Goal: Task Accomplishment & Management: Manage account settings

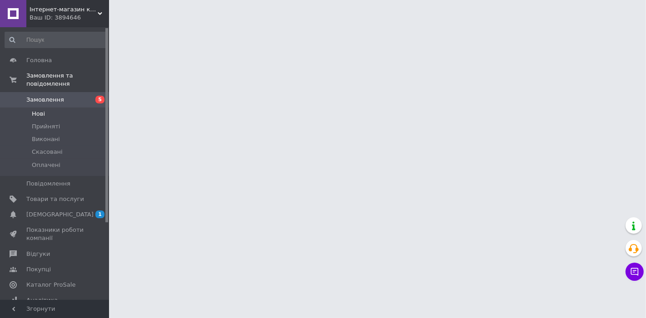
click at [52, 108] on li "Нові" at bounding box center [56, 114] width 112 height 13
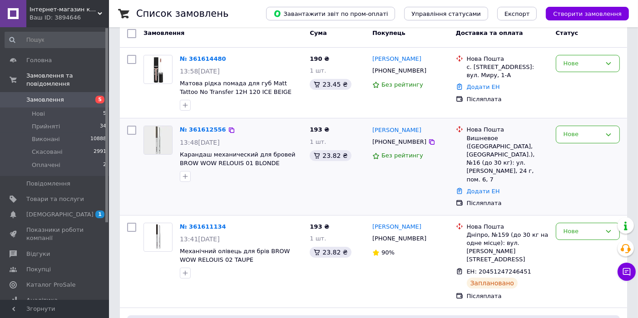
scroll to position [151, 0]
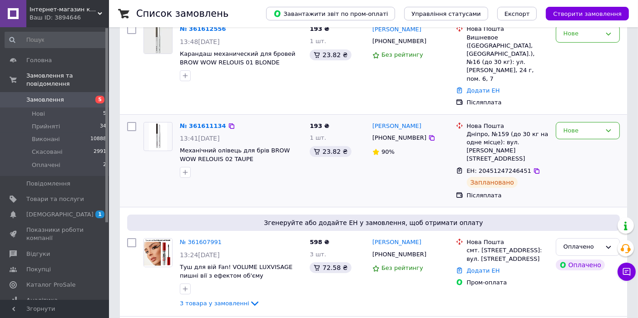
click at [210, 119] on div "№ 361611134 13:41, 12.09.2025 Механічний олівець для брів BROW WOW RELOUIS 02 T…" at bounding box center [241, 151] width 130 height 64
click at [193, 123] on link "№ 361611134" at bounding box center [203, 126] width 46 height 7
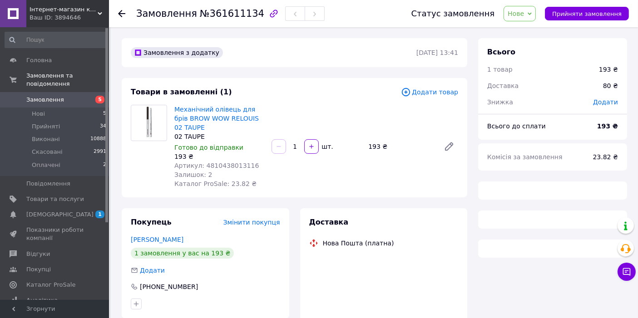
click at [524, 13] on span "Нове" at bounding box center [516, 13] width 16 height 7
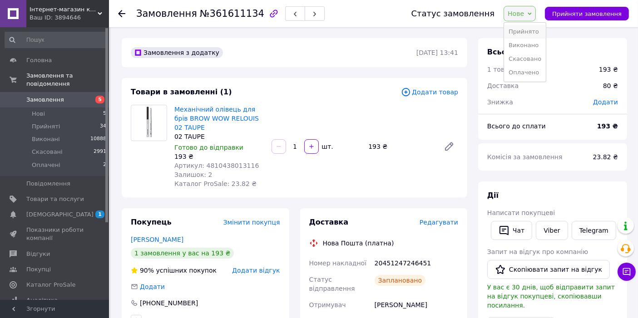
click at [526, 34] on li "Прийнято" at bounding box center [525, 32] width 42 height 14
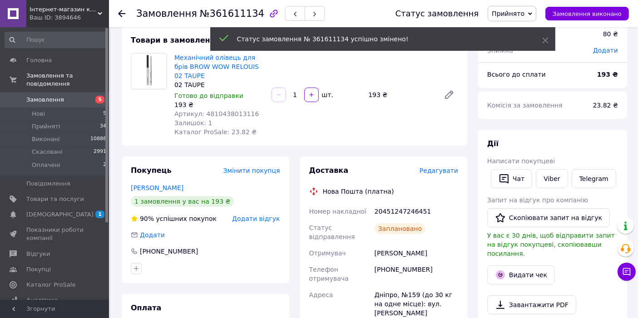
scroll to position [151, 0]
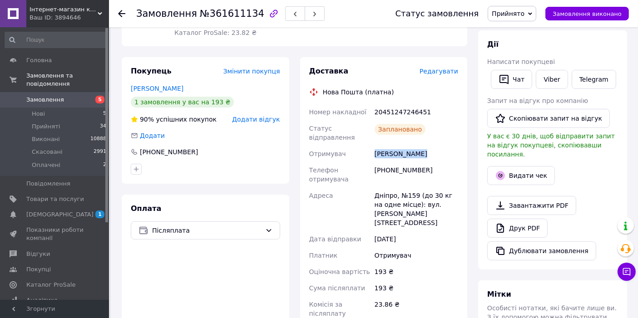
copy div "Верещага Юлия"
drag, startPoint x: 374, startPoint y: 145, endPoint x: 429, endPoint y: 145, distance: 54.9
click at [429, 146] on div "Верещага Юлия" at bounding box center [416, 154] width 87 height 16
copy div "380679766274"
drag, startPoint x: 377, startPoint y: 161, endPoint x: 428, endPoint y: 163, distance: 50.9
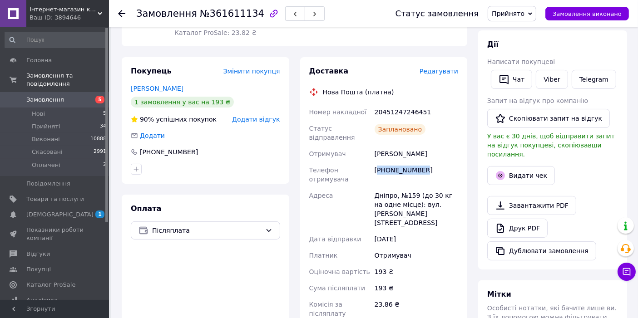
click at [428, 163] on div "+380679766274" at bounding box center [416, 174] width 87 height 25
click at [50, 161] on span "Оплачені" at bounding box center [46, 165] width 29 height 8
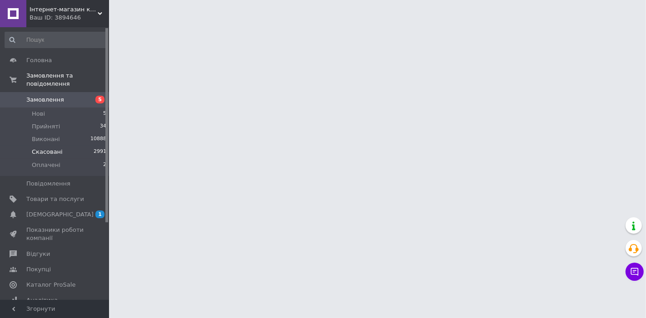
click at [50, 150] on li "Скасовані 2991" at bounding box center [56, 152] width 112 height 13
click at [46, 108] on li "Нові" at bounding box center [56, 114] width 112 height 13
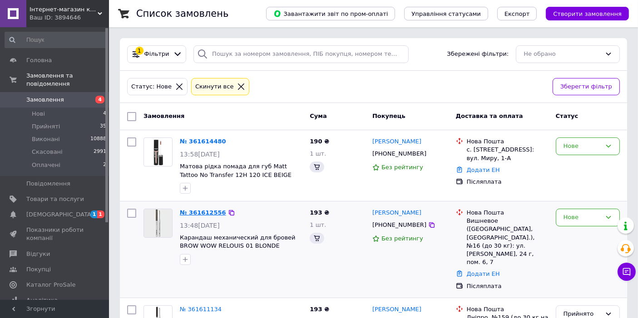
click at [205, 210] on link "№ 361612556" at bounding box center [203, 212] width 46 height 7
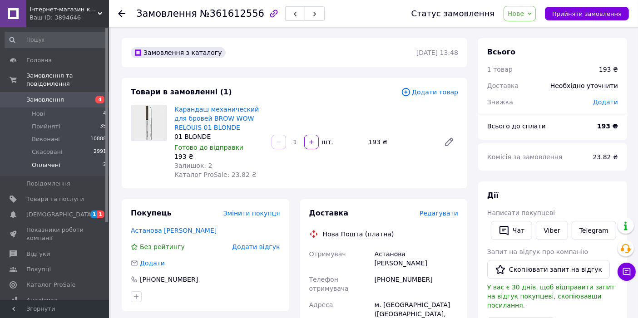
click at [49, 161] on span "Оплачені" at bounding box center [46, 165] width 29 height 8
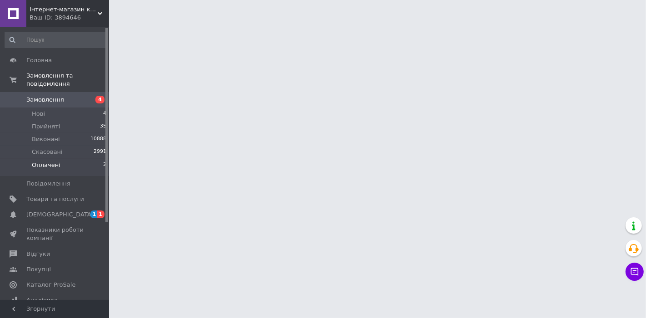
click at [53, 161] on span "Оплачені" at bounding box center [46, 165] width 29 height 8
click at [50, 161] on span "Оплачені" at bounding box center [46, 165] width 29 height 8
click at [56, 161] on span "Оплачені" at bounding box center [46, 165] width 29 height 8
click at [54, 161] on span "Оплачені" at bounding box center [46, 165] width 29 height 8
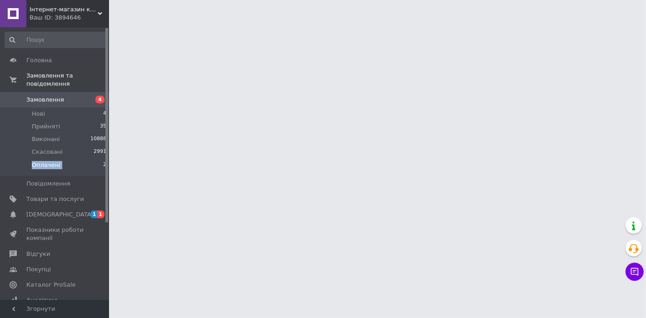
click at [54, 161] on span "Оплачені" at bounding box center [46, 165] width 29 height 8
drag, startPoint x: 54, startPoint y: 157, endPoint x: 471, endPoint y: 158, distance: 416.4
click at [66, 159] on li "Оплачені 2" at bounding box center [56, 167] width 112 height 17
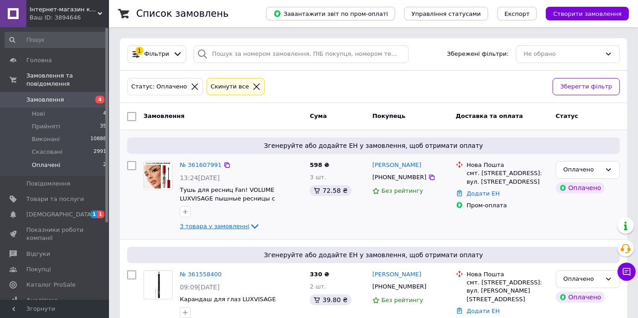
click at [238, 225] on span "3 товара у замовленні" at bounding box center [214, 226] width 69 height 7
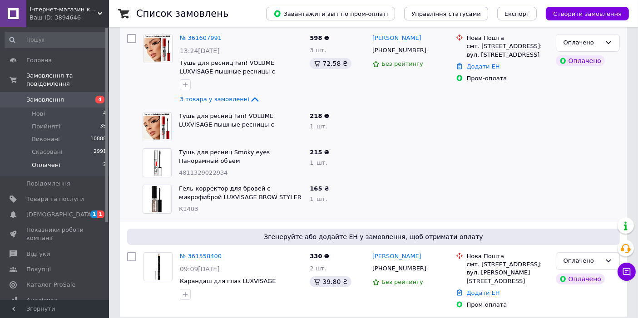
scroll to position [26, 0]
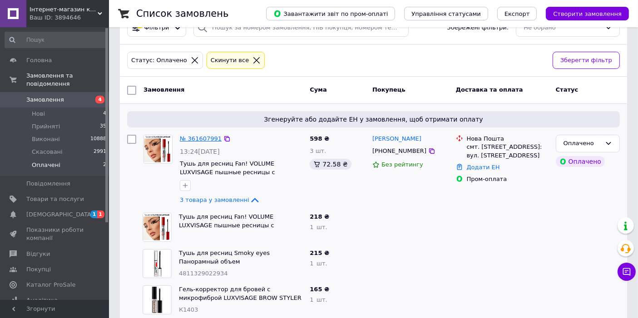
click at [198, 136] on link "№ 361607991" at bounding box center [201, 138] width 42 height 7
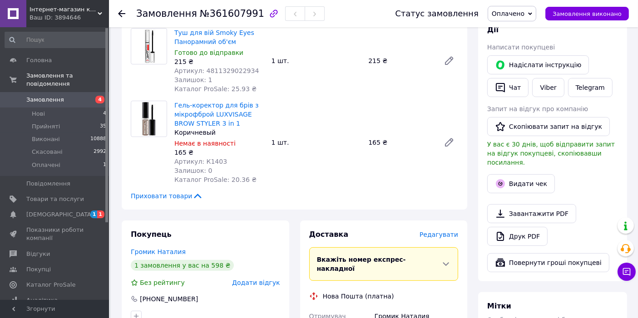
scroll to position [380, 0]
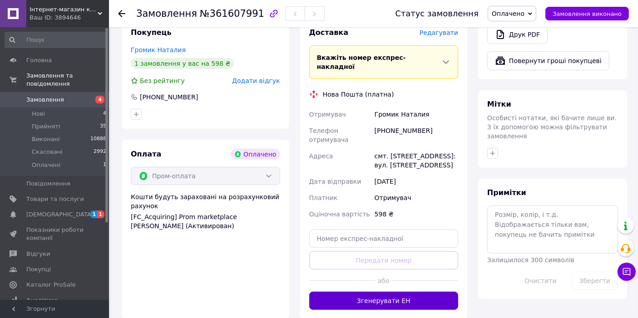
click at [357, 292] on button "Згенерувати ЕН" at bounding box center [383, 301] width 149 height 18
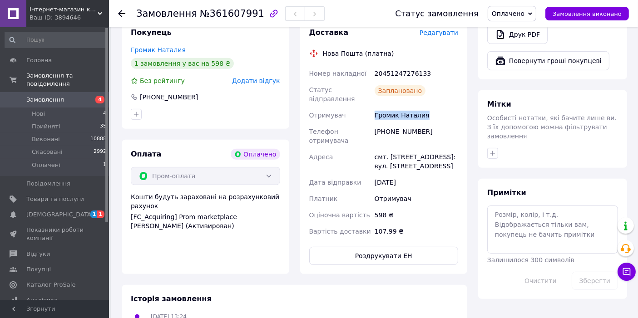
drag, startPoint x: 372, startPoint y: 107, endPoint x: 465, endPoint y: 115, distance: 93.5
click at [465, 115] on div "Доставка Редагувати Нова Пошта (платна) Номер накладної 20451247276133 Статус в…" at bounding box center [384, 147] width 168 height 256
copy div "Громик Наталия"
copy div "[PHONE_NUMBER]"
drag, startPoint x: 375, startPoint y: 120, endPoint x: 420, endPoint y: 126, distance: 45.8
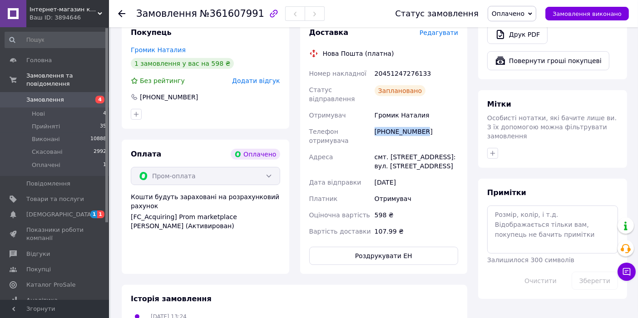
click at [420, 126] on div "[PHONE_NUMBER]" at bounding box center [416, 136] width 87 height 25
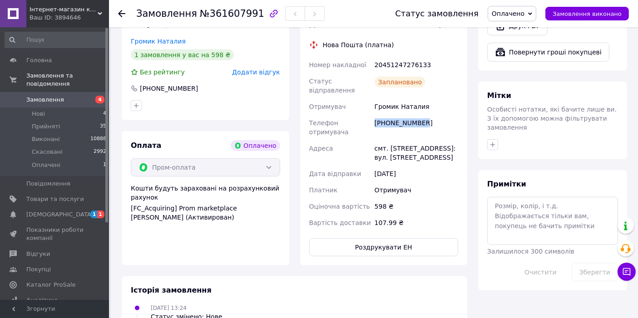
scroll to position [460, 0]
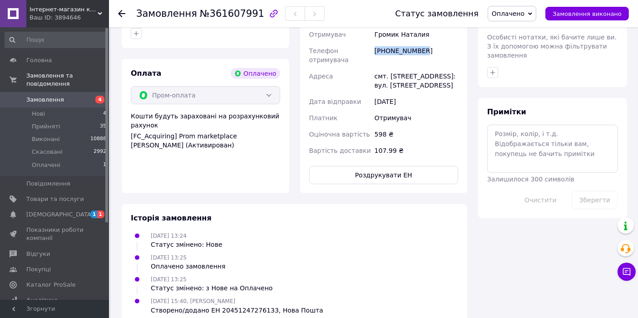
click at [525, 11] on span "Оплачено" at bounding box center [508, 13] width 33 height 7
click at [525, 30] on li "Прийнято" at bounding box center [512, 32] width 48 height 14
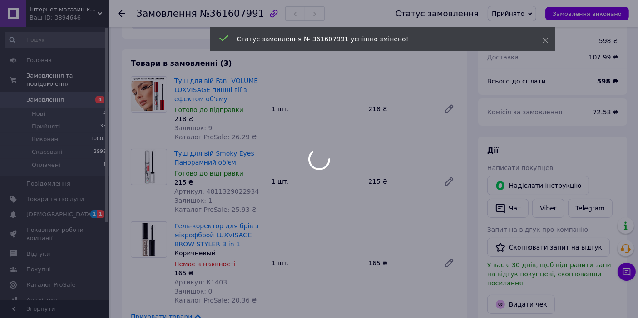
scroll to position [208, 0]
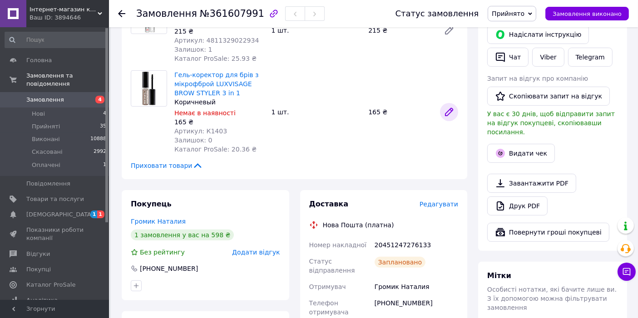
click at [449, 114] on icon at bounding box center [448, 112] width 7 height 7
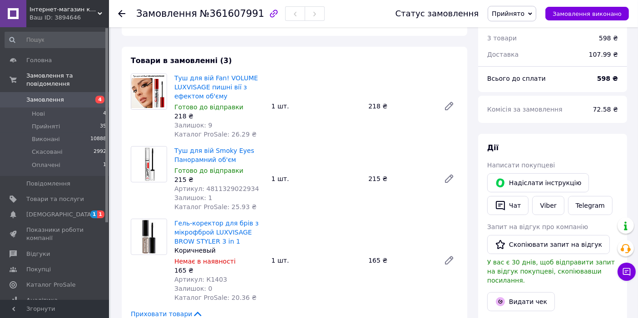
scroll to position [6, 0]
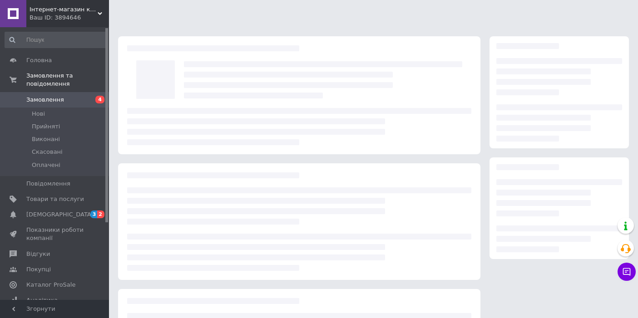
scroll to position [6, 0]
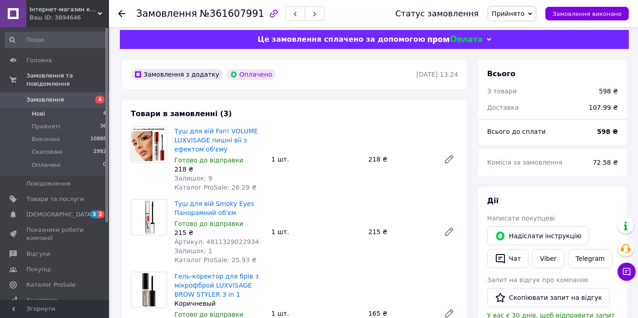
click at [42, 110] on span "Нові" at bounding box center [38, 114] width 13 height 8
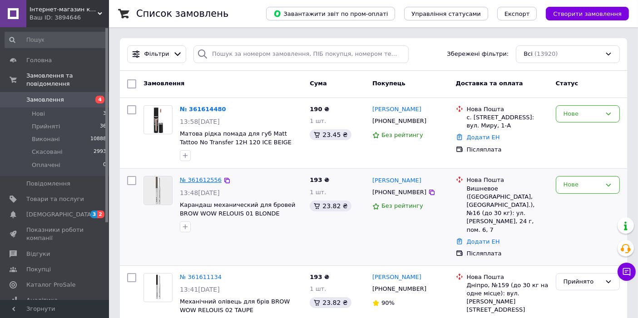
click at [208, 177] on link "№ 361612556" at bounding box center [201, 180] width 42 height 7
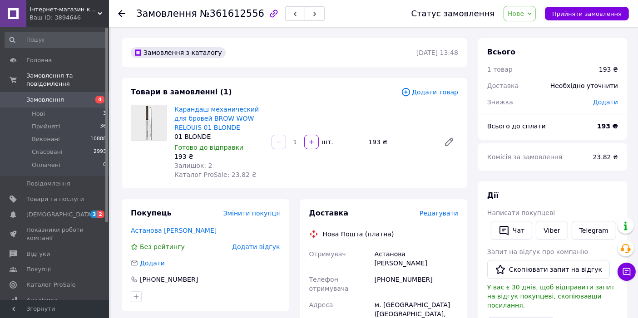
click at [433, 91] on span "Додати товар" at bounding box center [429, 92] width 57 height 10
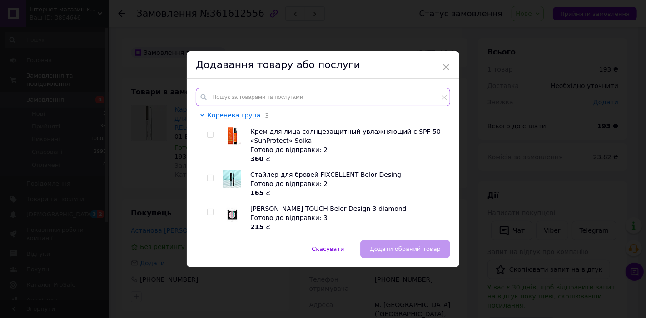
click at [265, 94] on input "text" at bounding box center [323, 97] width 254 height 18
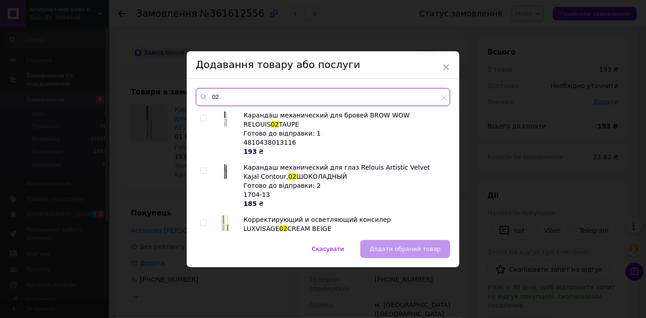
type input "02"
click at [203, 119] on input "checkbox" at bounding box center [203, 119] width 6 height 6
checkbox input "true"
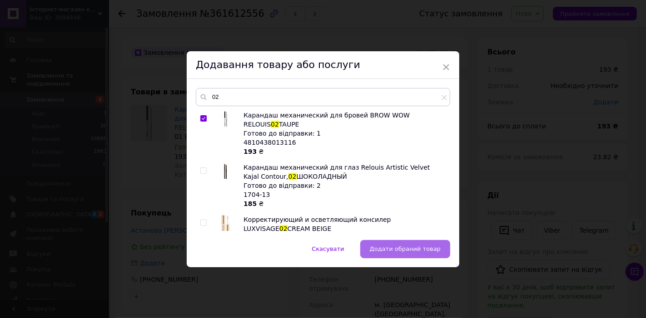
click at [419, 251] on span "Додати обраний товар" at bounding box center [405, 249] width 71 height 7
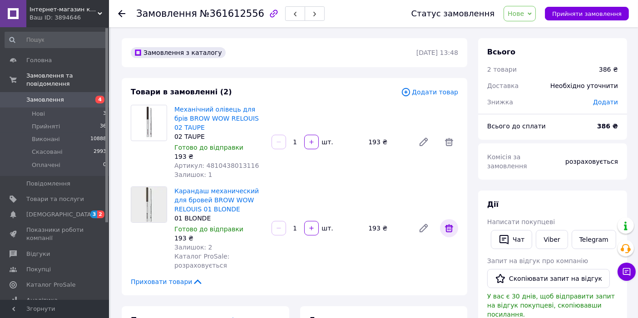
click at [447, 233] on icon at bounding box center [449, 228] width 11 height 11
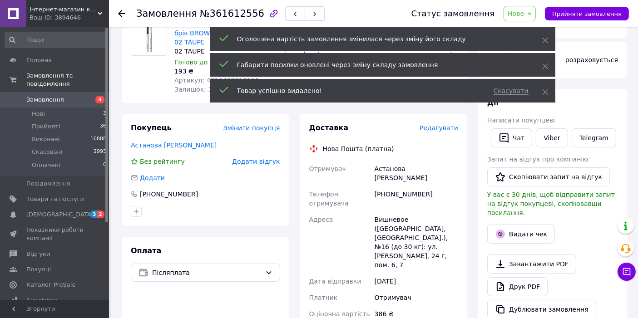
scroll to position [202, 0]
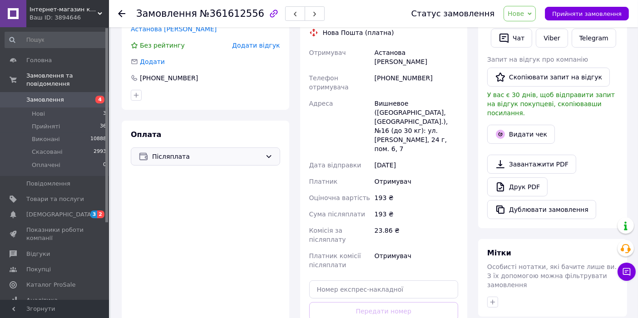
click at [185, 156] on span "Післяплата" at bounding box center [206, 157] width 109 height 10
drag, startPoint x: 192, startPoint y: 214, endPoint x: 261, endPoint y: 197, distance: 70.7
click at [193, 213] on span "Оплата на рахунок" at bounding box center [212, 210] width 120 height 9
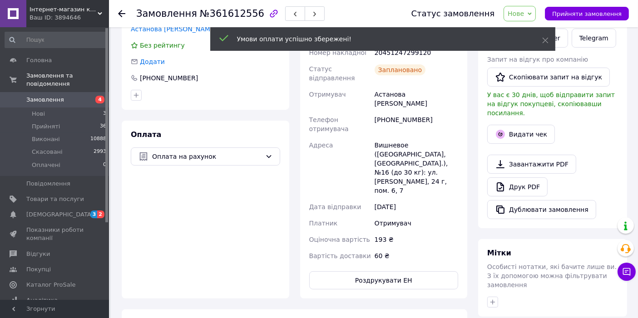
click at [541, 40] on div "Умови оплати успішно збережені!" at bounding box center [382, 39] width 345 height 24
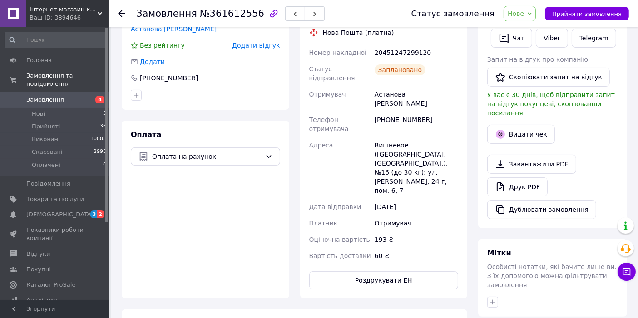
click at [524, 12] on span "Нове" at bounding box center [516, 13] width 16 height 7
click at [525, 30] on li "Прийнято" at bounding box center [525, 32] width 42 height 14
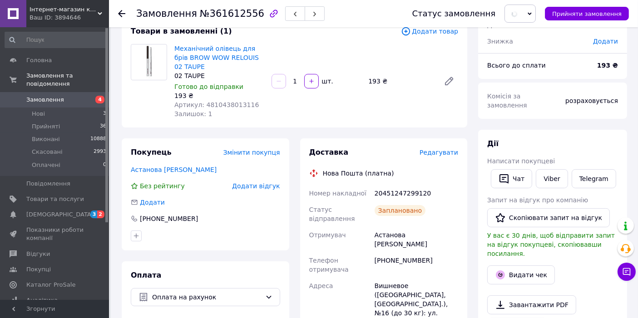
scroll to position [0, 0]
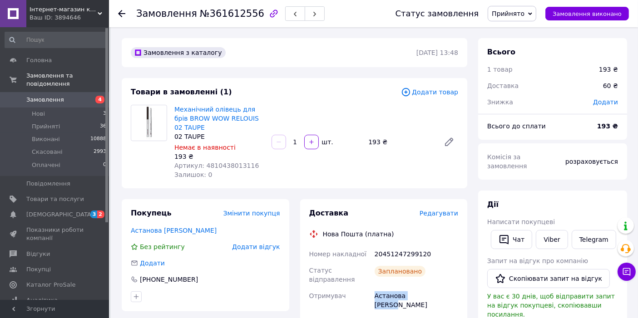
drag, startPoint x: 374, startPoint y: 288, endPoint x: 432, endPoint y: 291, distance: 57.7
click at [432, 291] on div "Астанова Тетяна" at bounding box center [416, 300] width 87 height 25
copy div "Астанова Тетяна"
copy div "380672246952"
drag, startPoint x: 377, startPoint y: 303, endPoint x: 432, endPoint y: 307, distance: 55.5
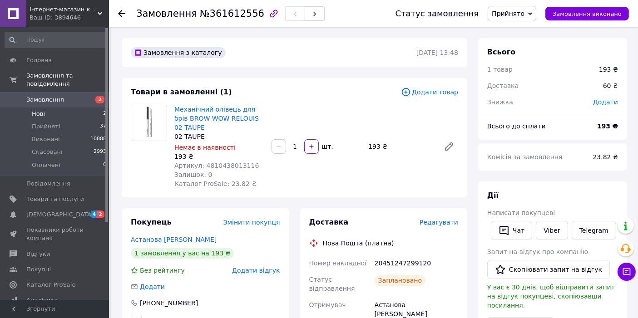
click at [39, 110] on span "Нові" at bounding box center [38, 114] width 13 height 8
